Goal: Obtain resource: Obtain resource

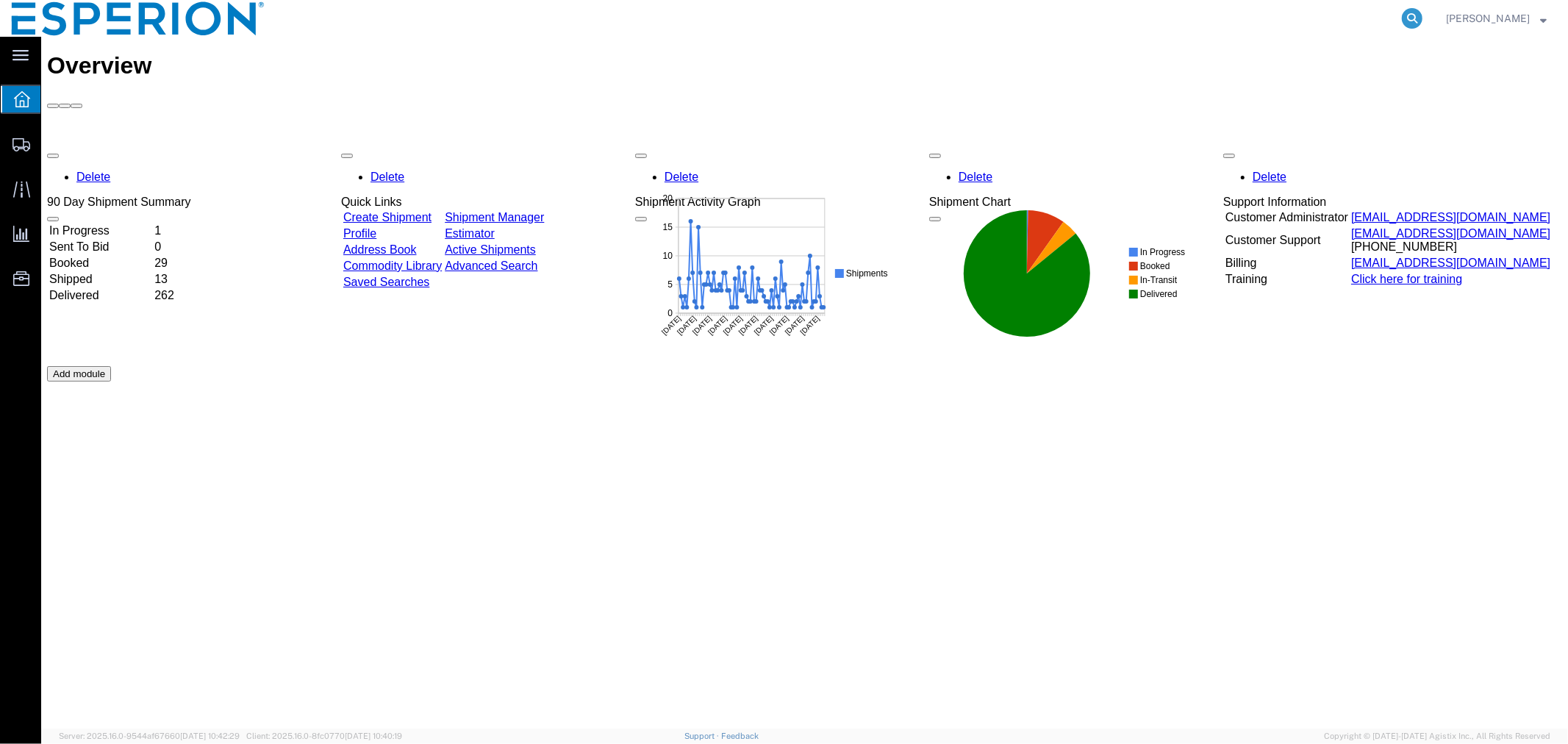
click at [1408, 16] on icon at bounding box center [1412, 18] width 21 height 21
click at [1255, 21] on input "search" at bounding box center [1178, 18] width 447 height 35
paste input "56221808"
type input "56221808"
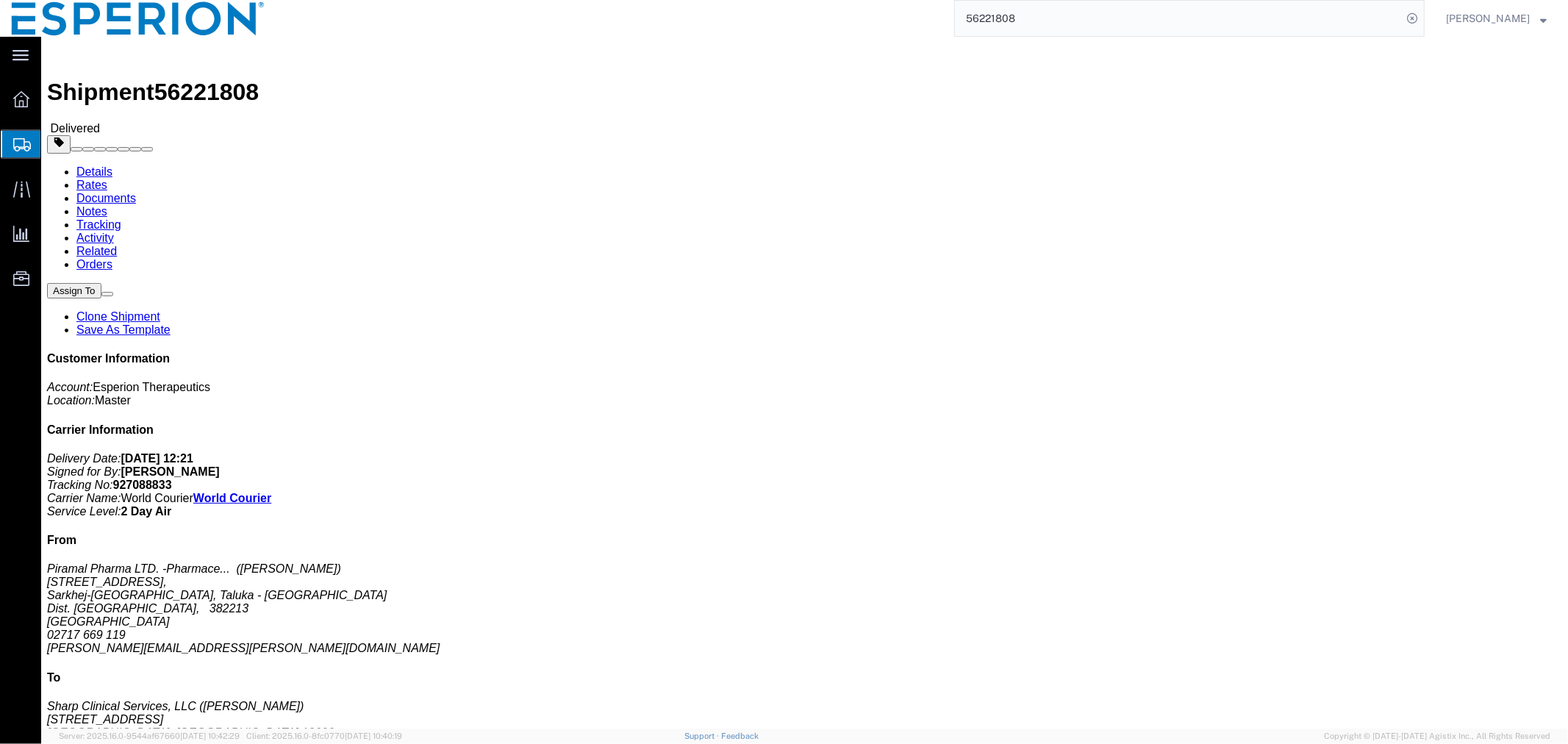
click link "Documents"
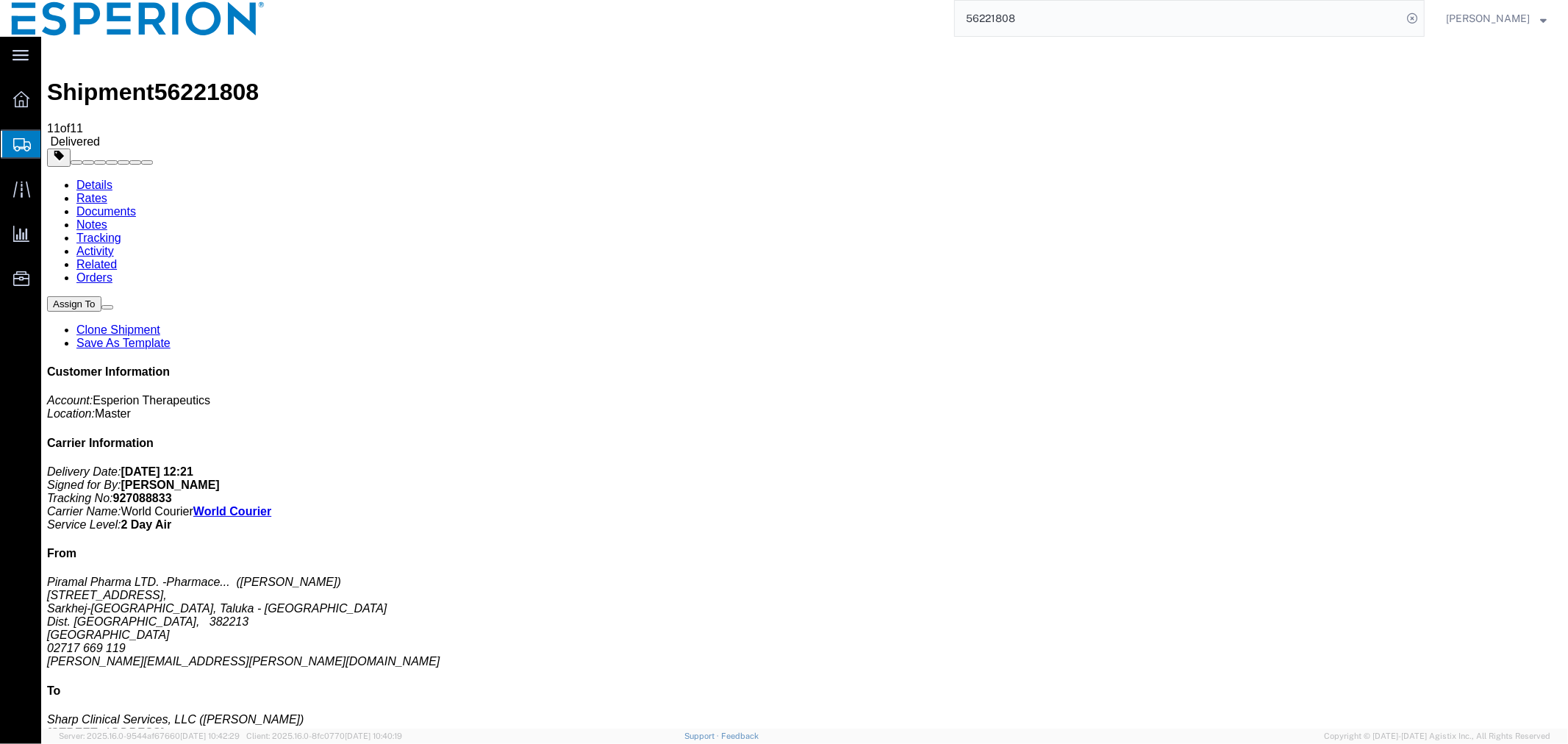
checkbox input "true"
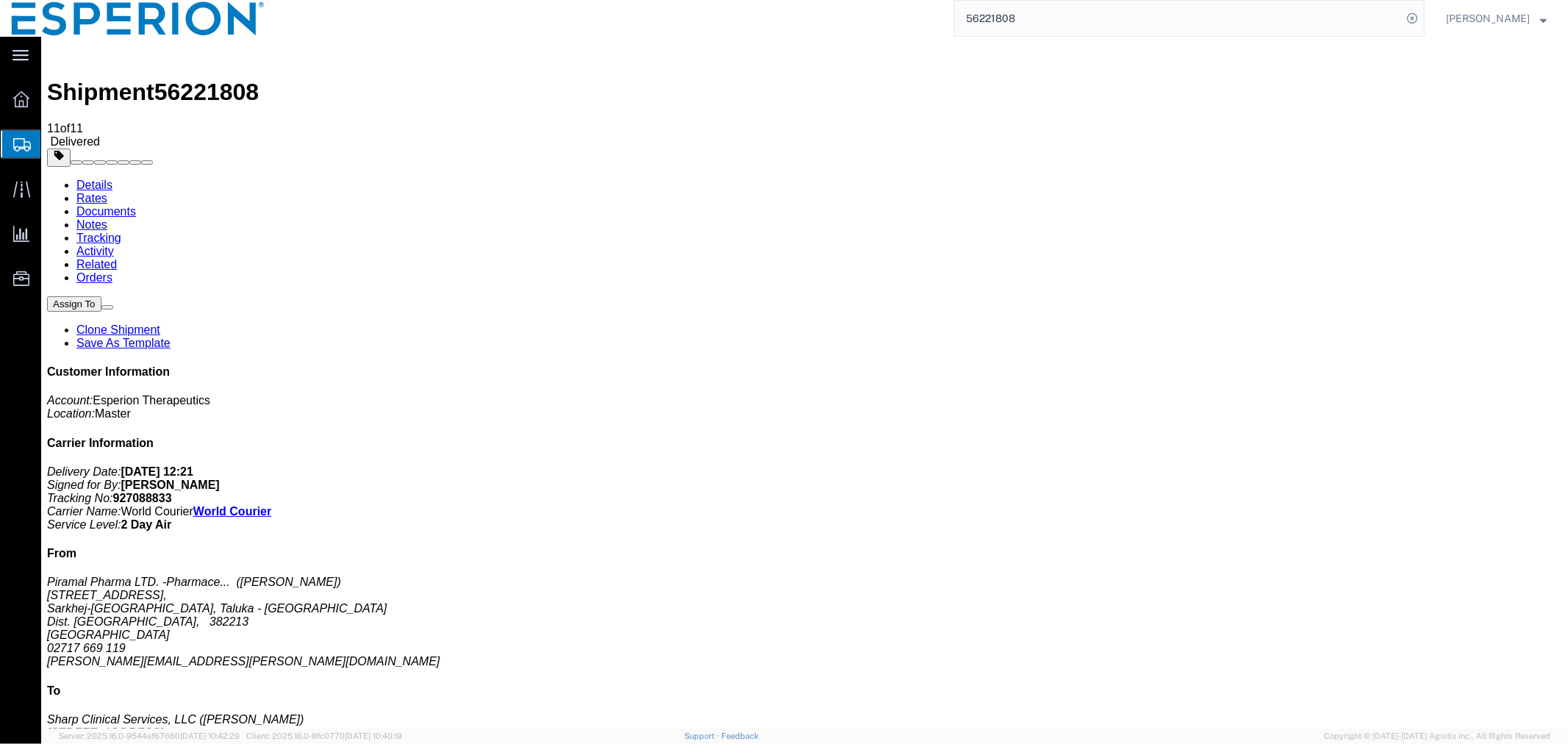
checkbox input "false"
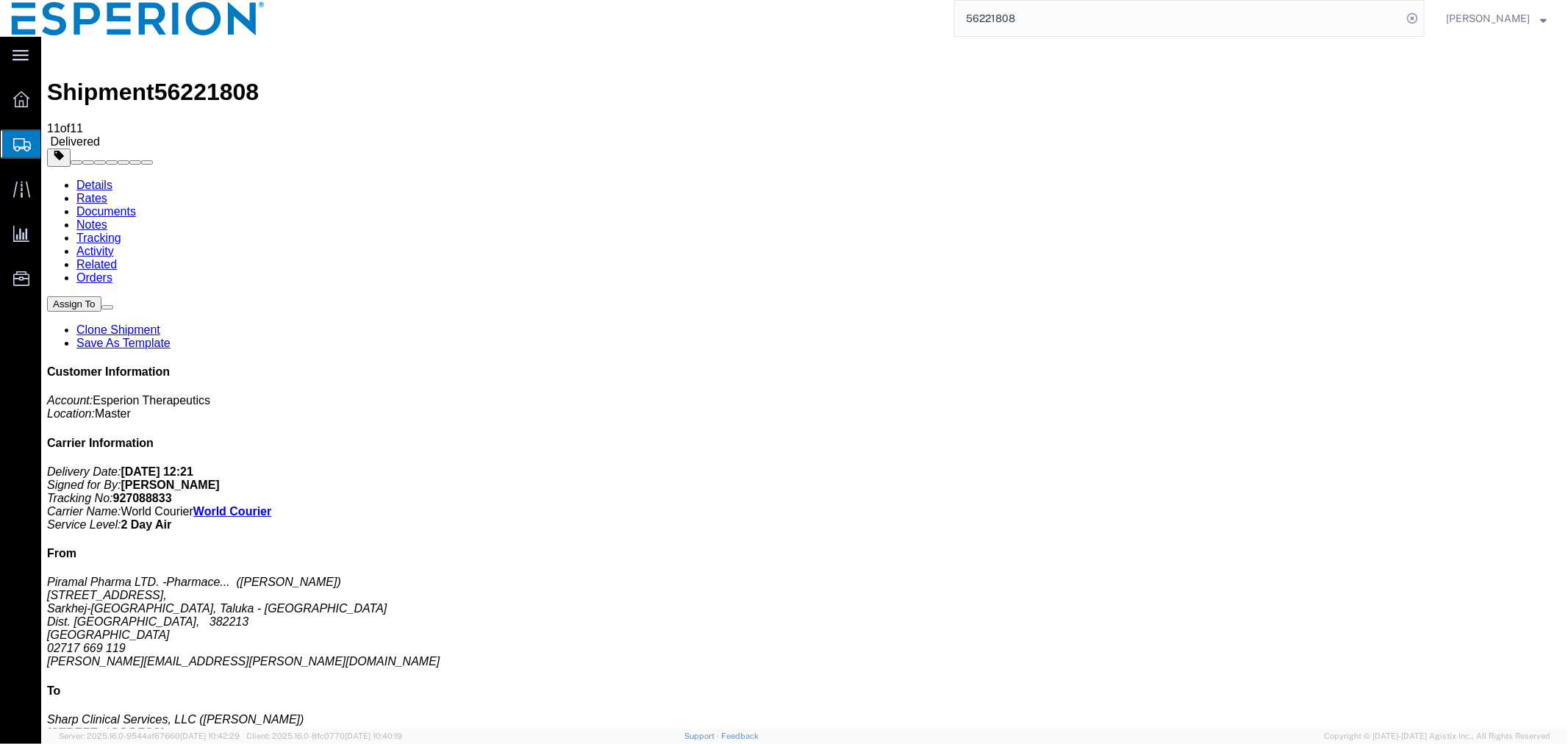
checkbox input "true"
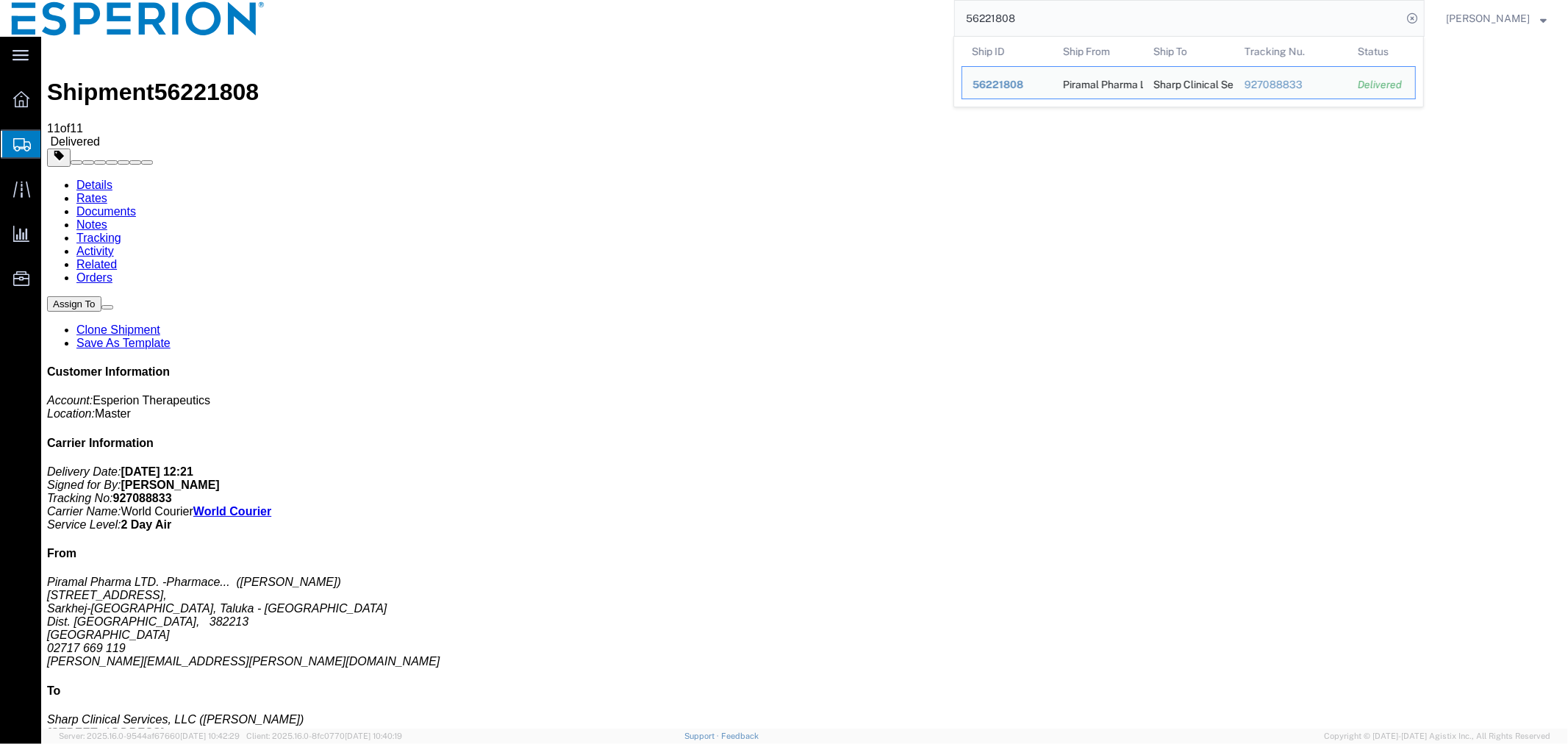
drag, startPoint x: 1066, startPoint y: 18, endPoint x: 855, endPoint y: 27, distance: 211.2
click at [855, 27] on div "56221808 Ship ID Ship From Ship To Tracking Nu. Status Ship ID 56221808 Ship Fr…" at bounding box center [851, 18] width 1148 height 37
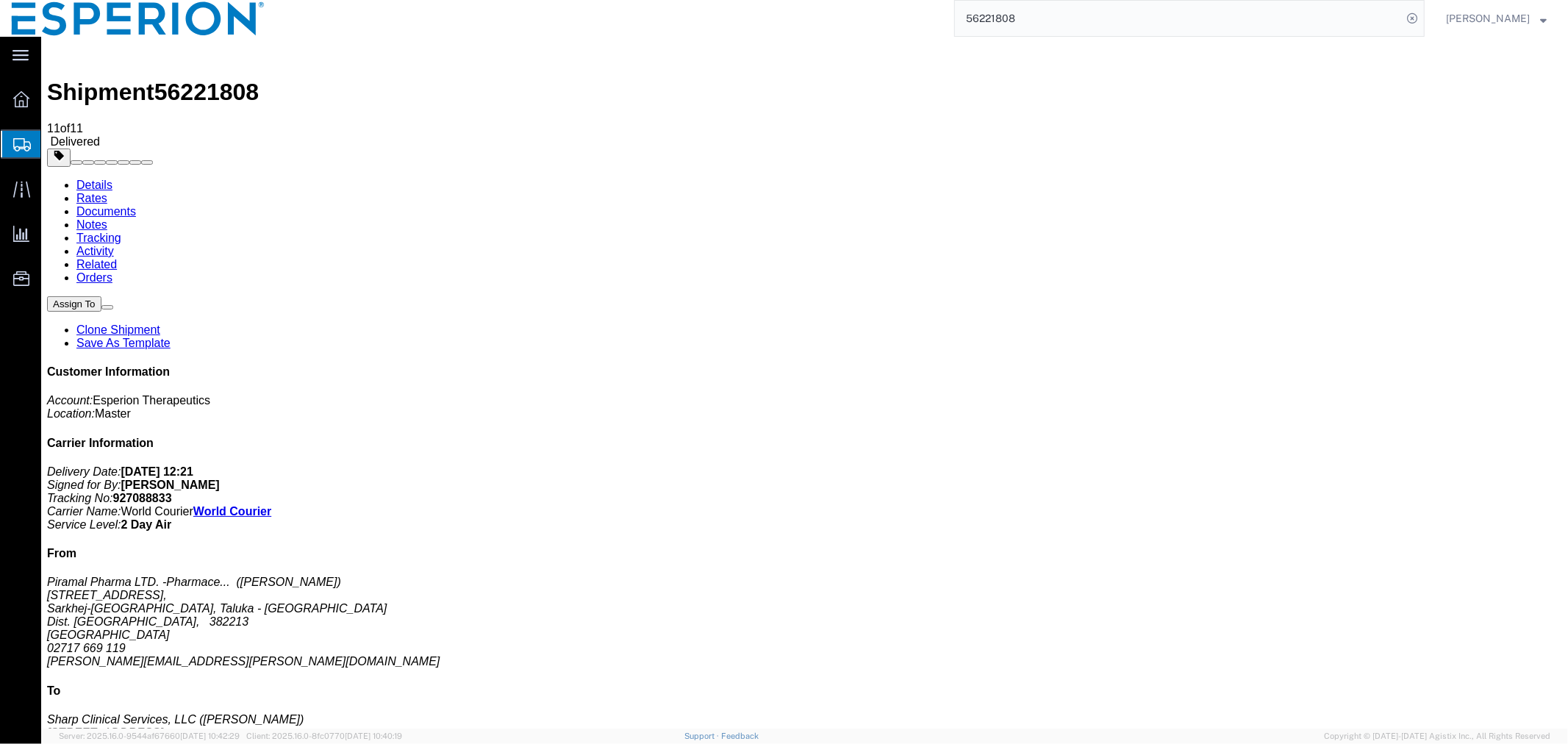
paste input "132533"
type input "56132533"
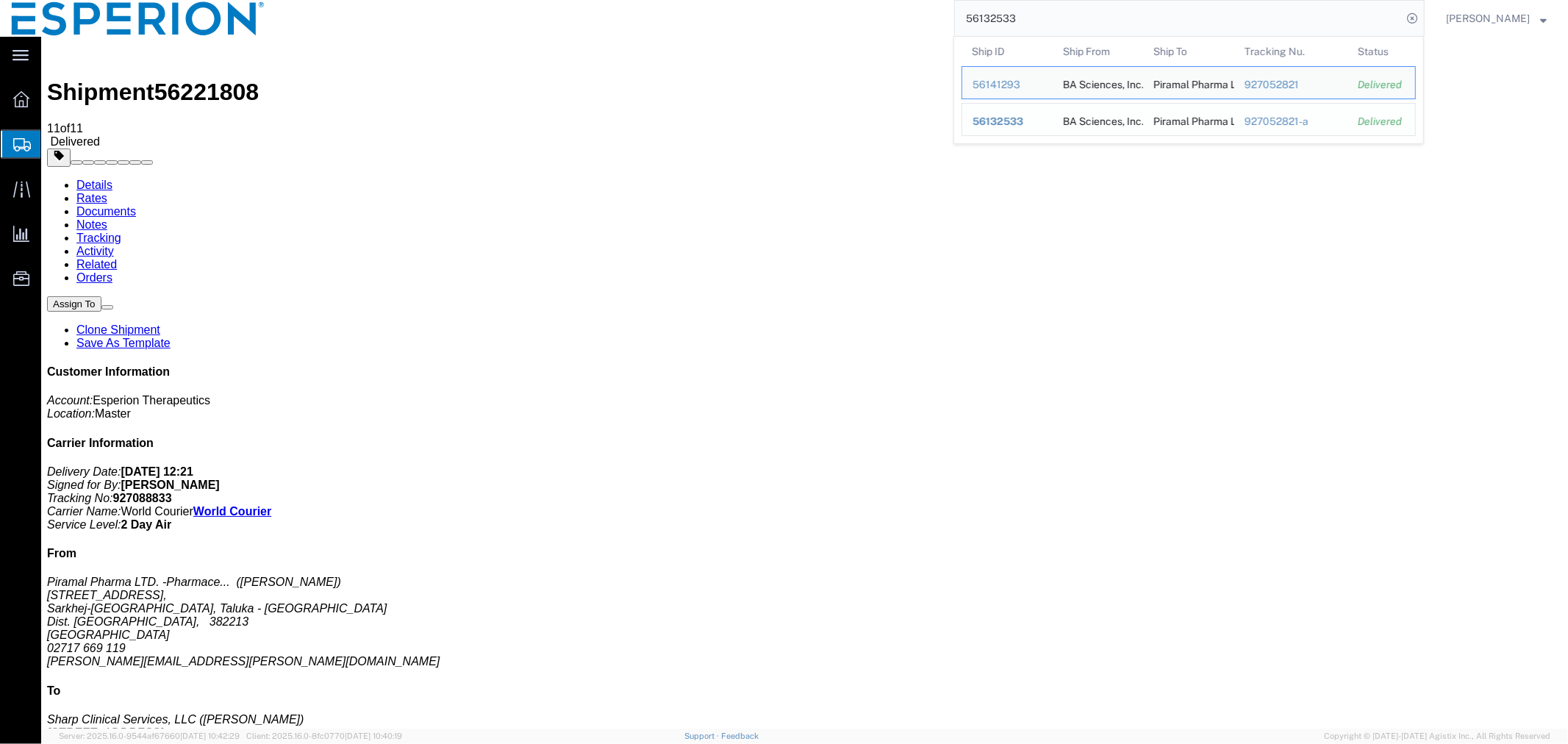
click at [979, 120] on span "56132533" at bounding box center [998, 121] width 51 height 11
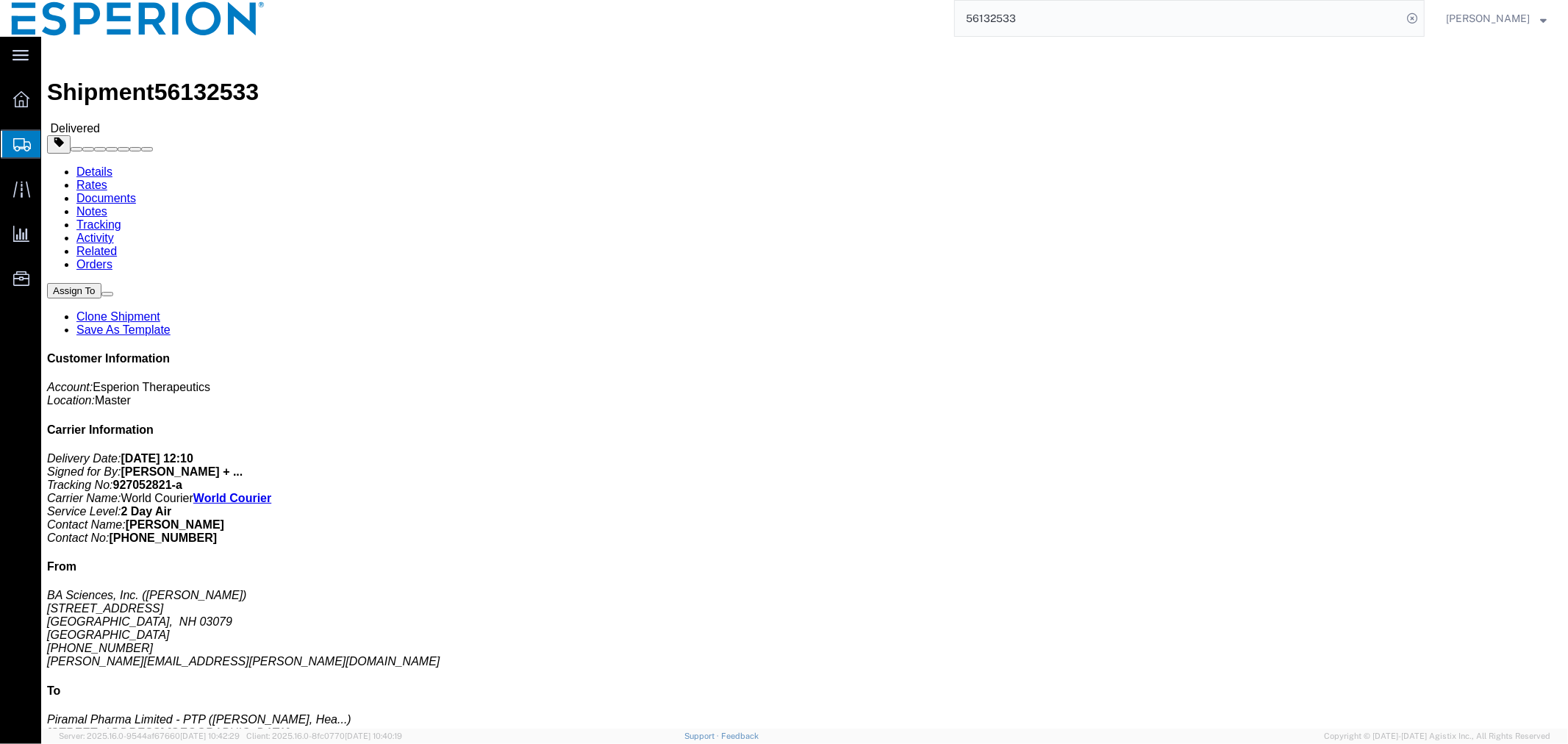
click link "Documents"
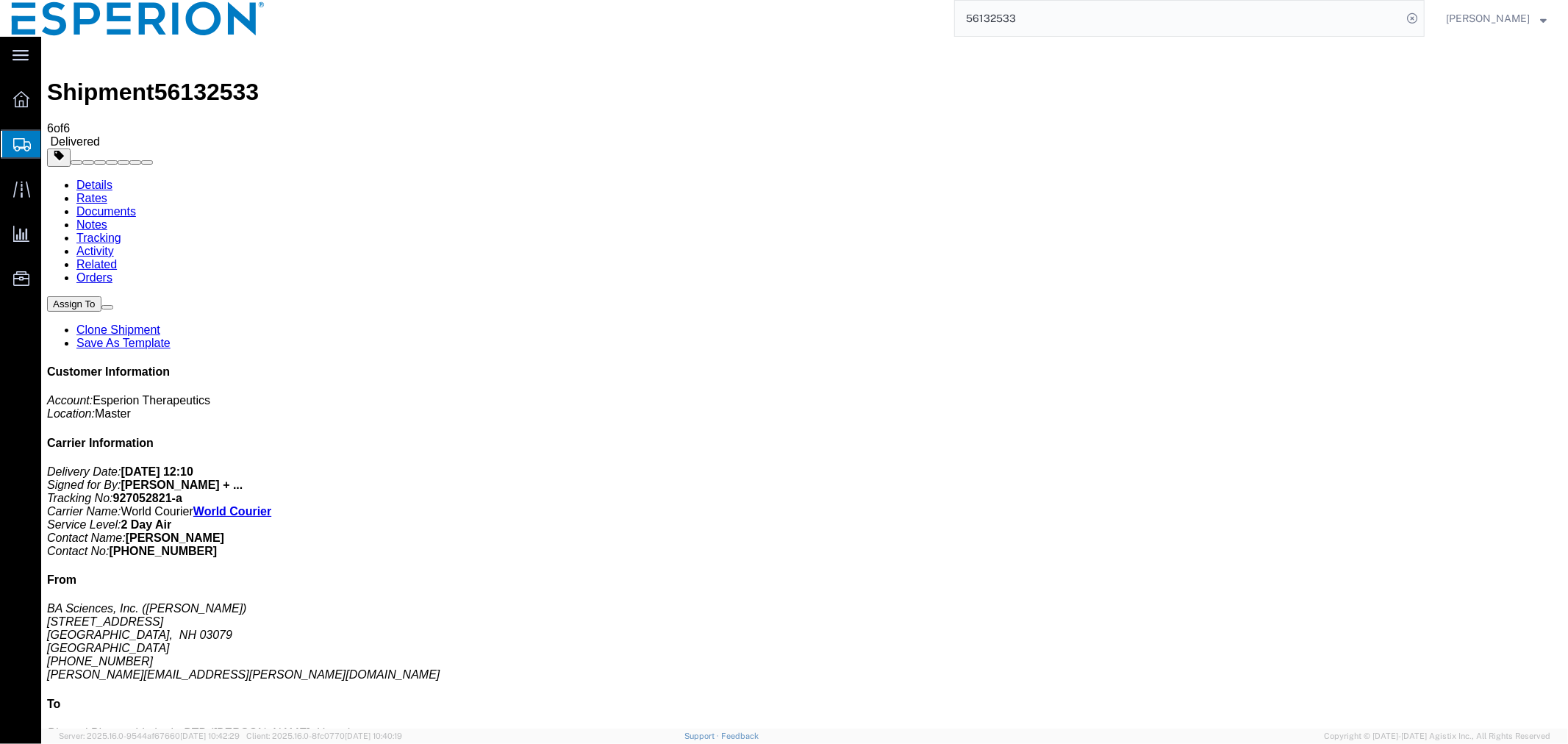
checkbox input "true"
